Goal: Information Seeking & Learning: Learn about a topic

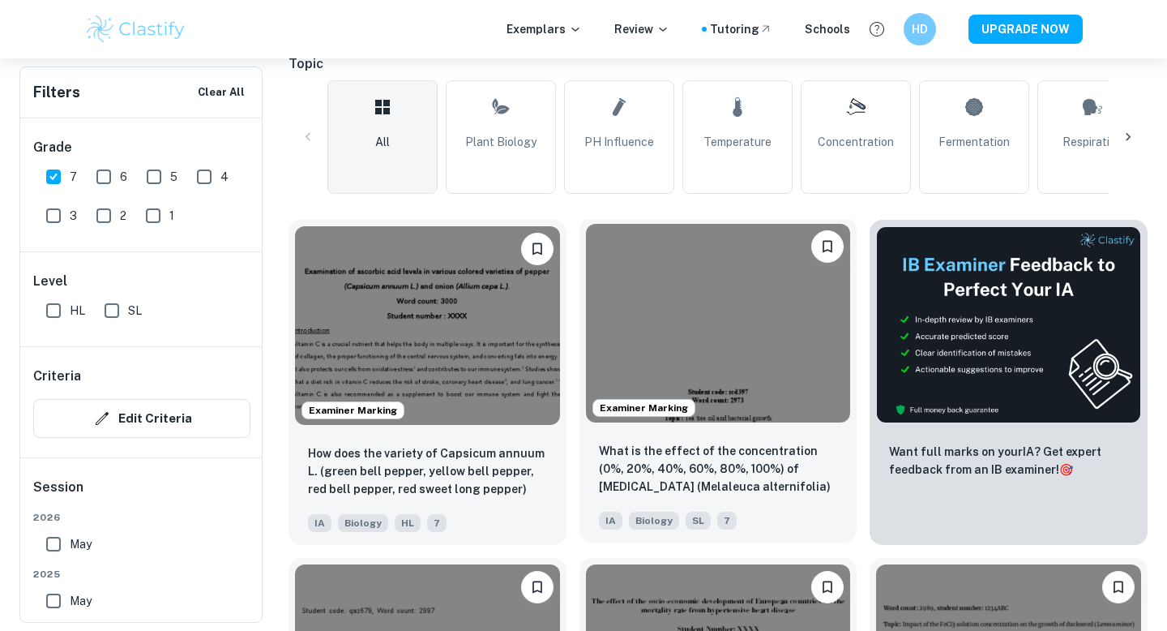
scroll to position [418, 0]
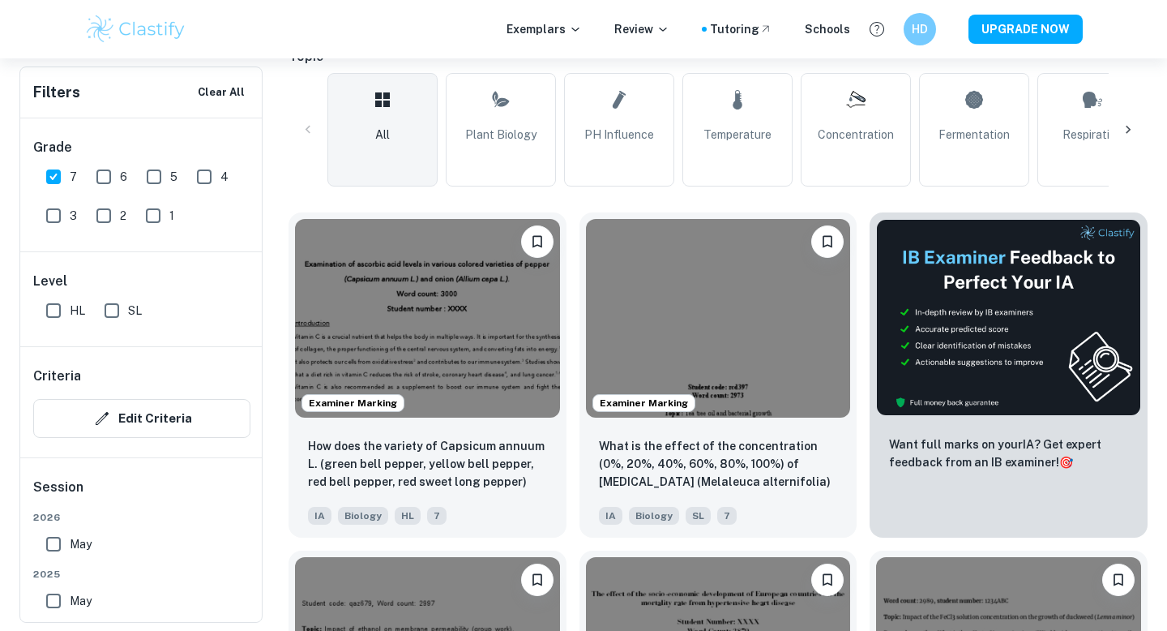
click at [1120, 131] on icon at bounding box center [1128, 130] width 16 height 16
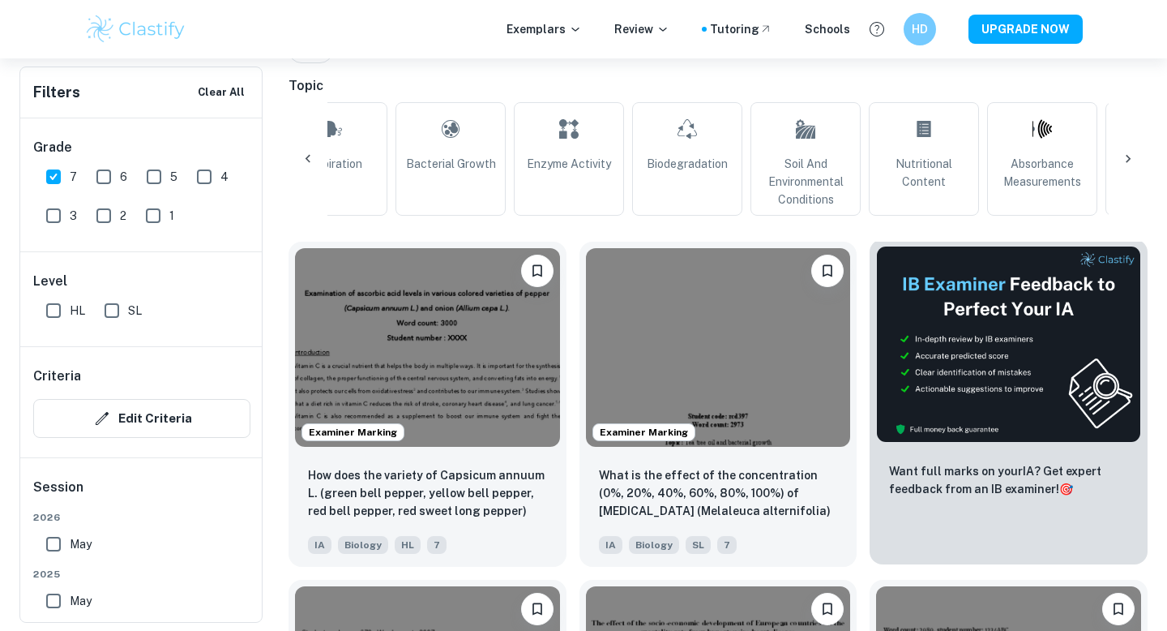
scroll to position [386, 0]
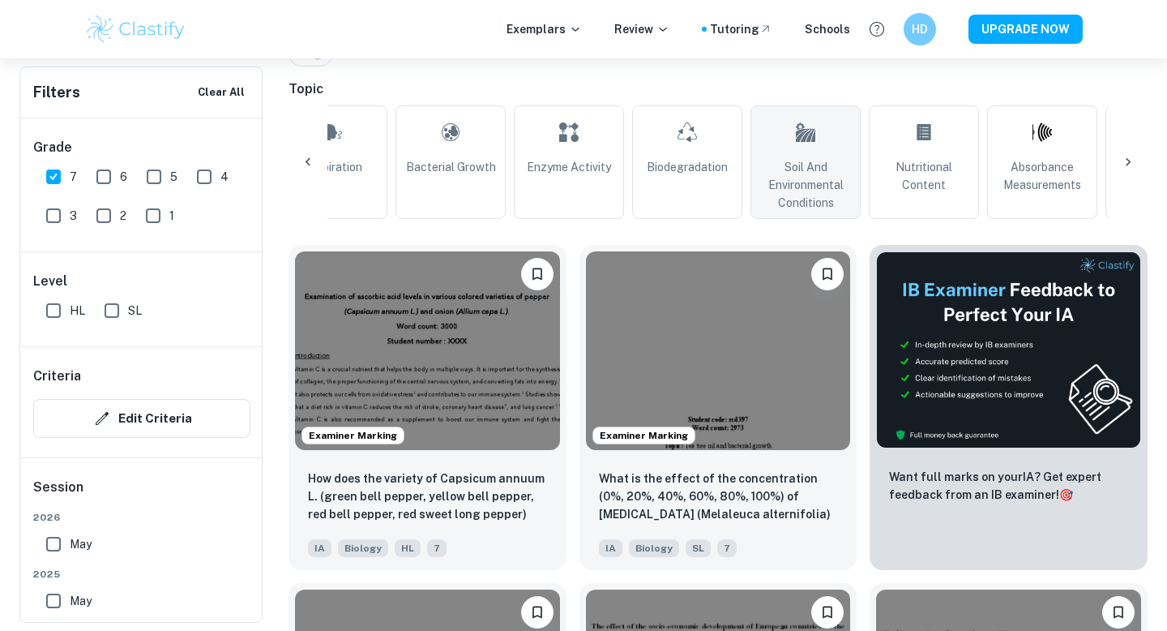
click at [836, 181] on span "Soil and Environmental Conditions" at bounding box center [806, 184] width 96 height 53
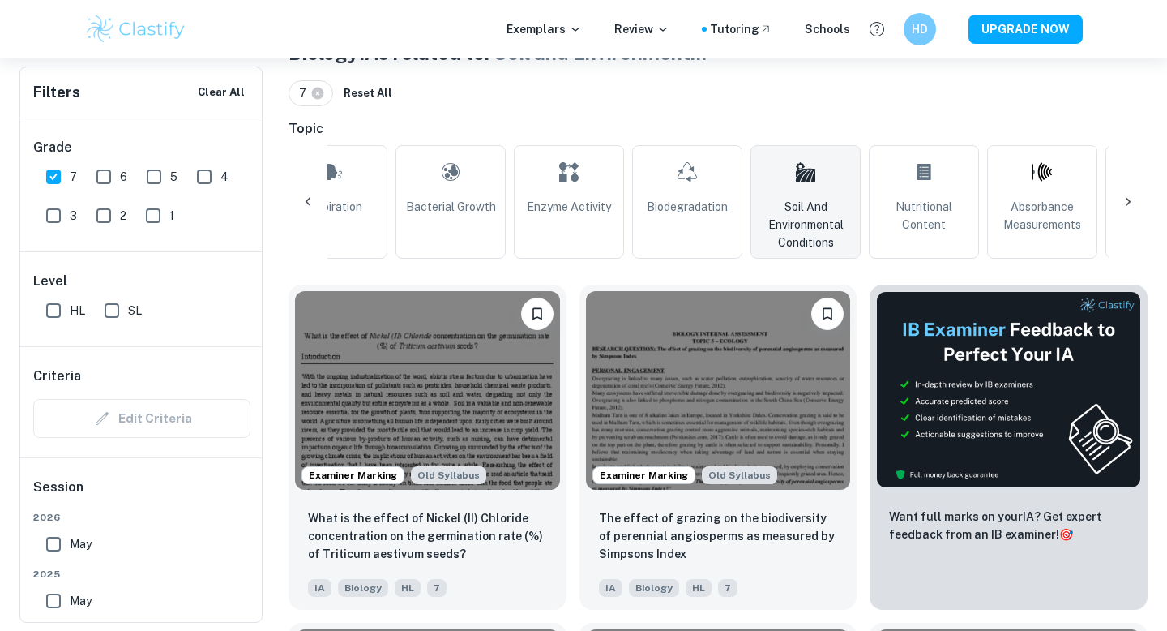
scroll to position [358, 0]
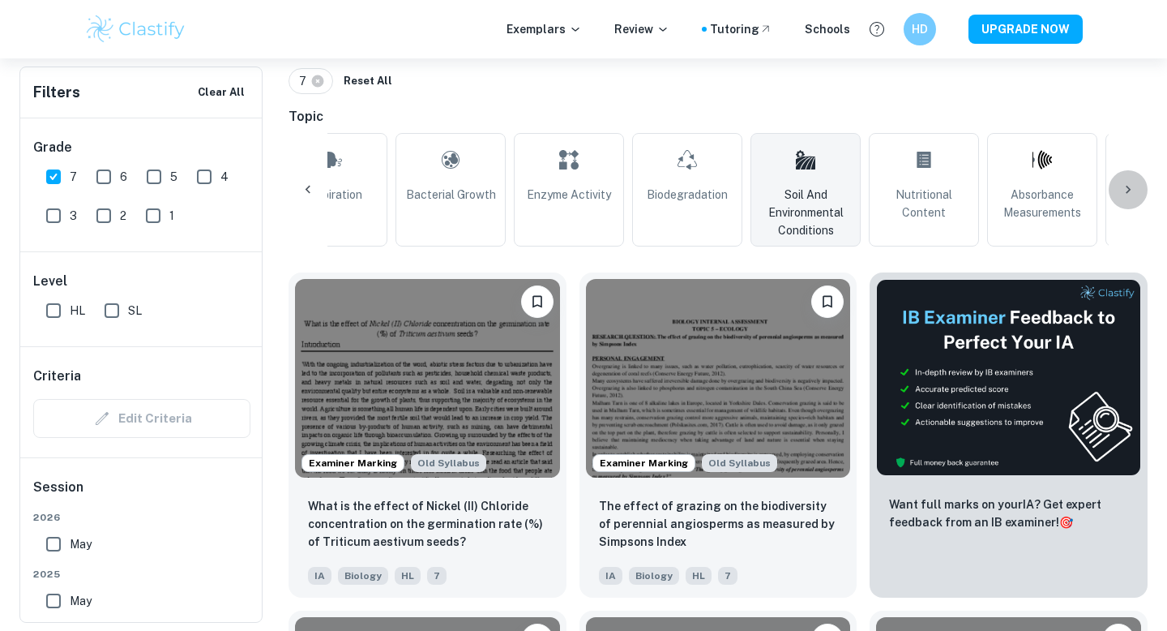
click at [1129, 184] on icon at bounding box center [1128, 190] width 16 height 16
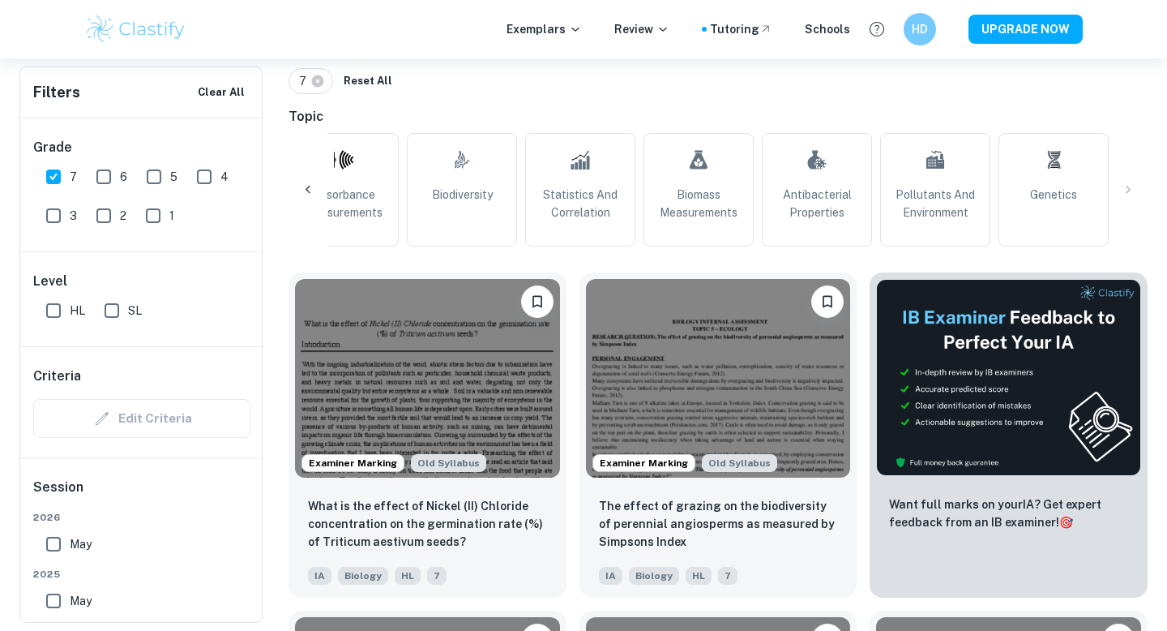
scroll to position [0, 1459]
click at [477, 195] on span "Biodiversity" at bounding box center [462, 195] width 61 height 18
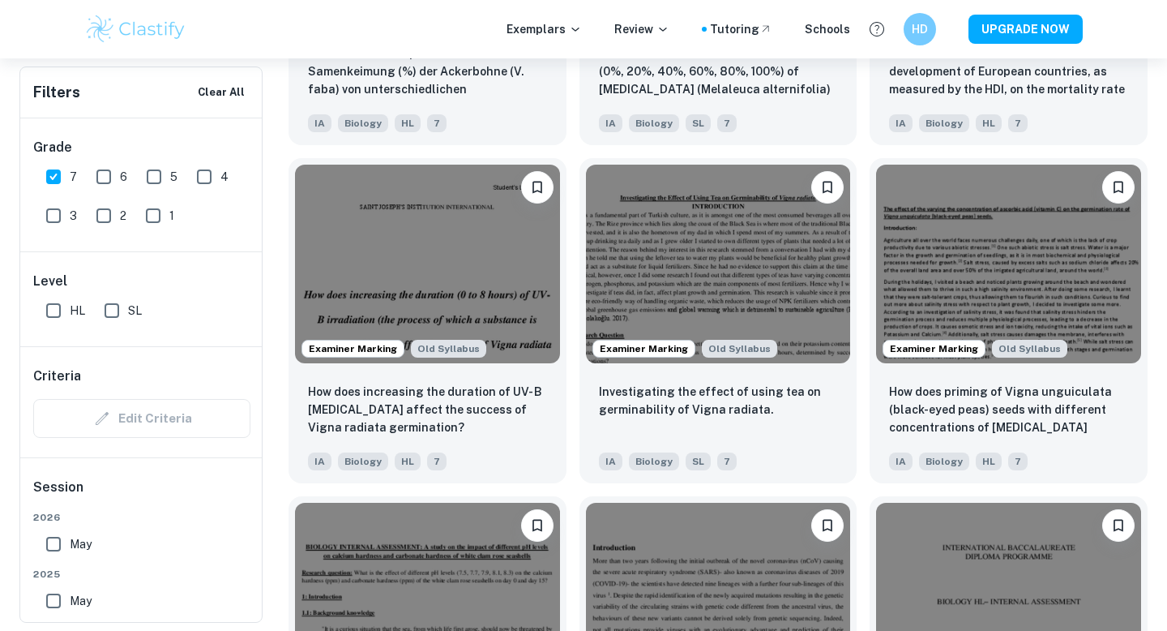
scroll to position [3518, 0]
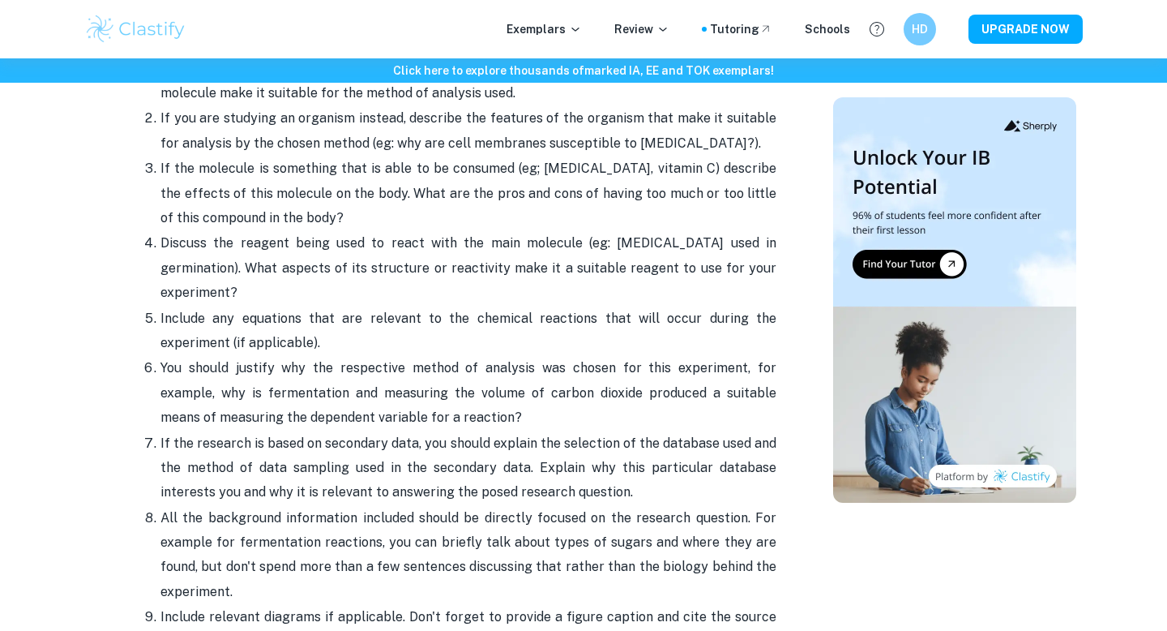
scroll to position [1918, 0]
